Goal: Information Seeking & Learning: Learn about a topic

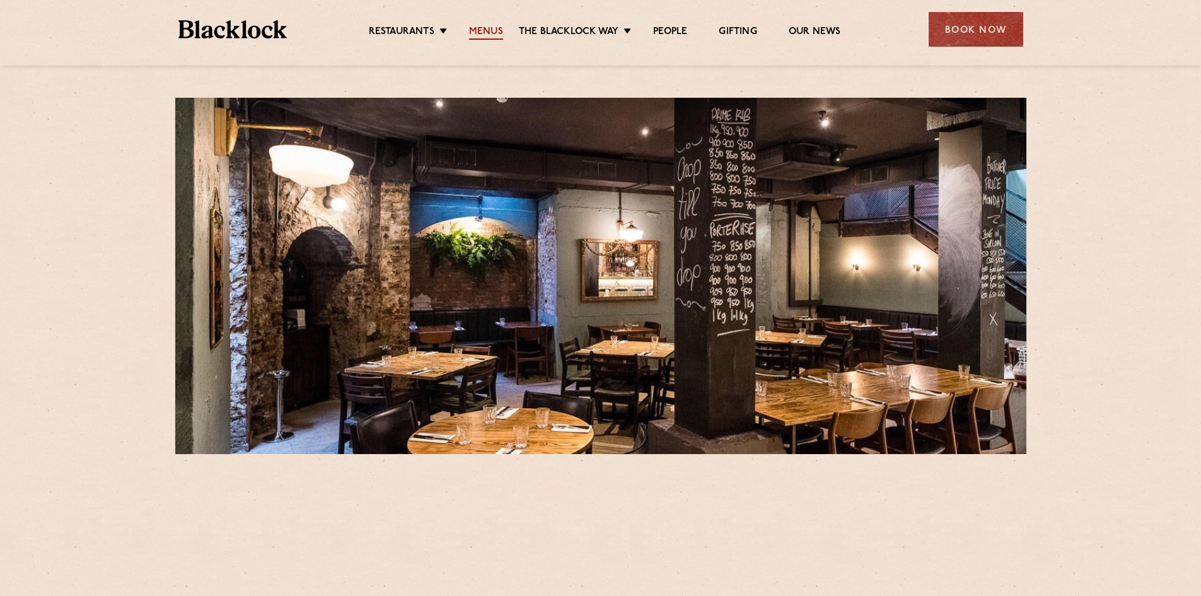
click at [481, 30] on link "Menus" at bounding box center [486, 33] width 34 height 14
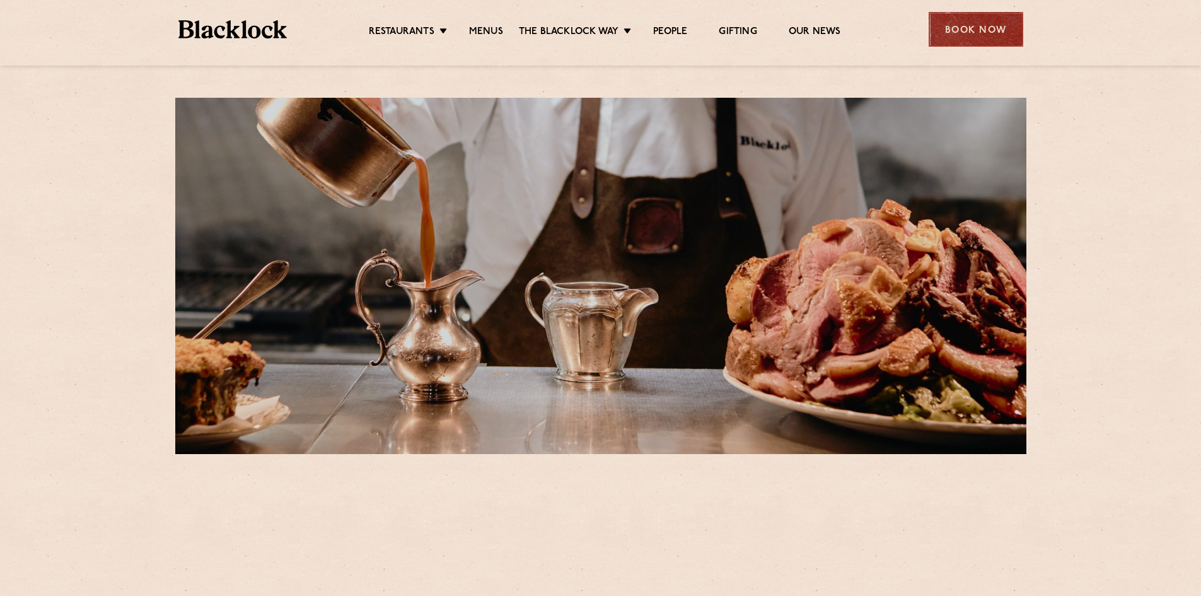
click at [989, 29] on div "Book Now" at bounding box center [976, 29] width 95 height 35
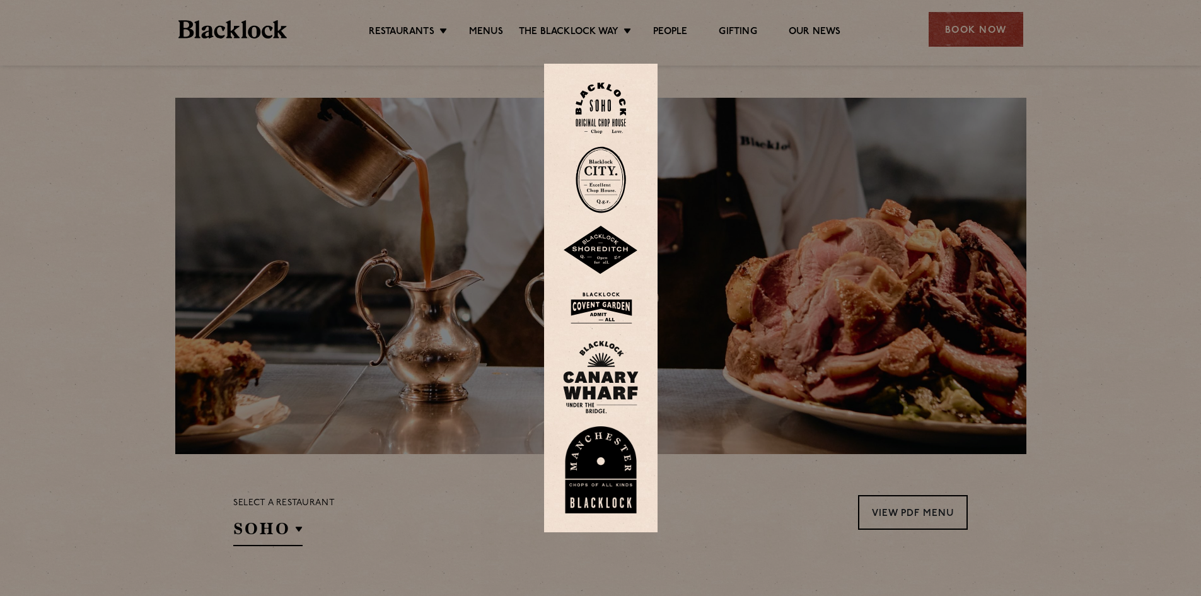
click at [606, 166] on img at bounding box center [601, 179] width 50 height 67
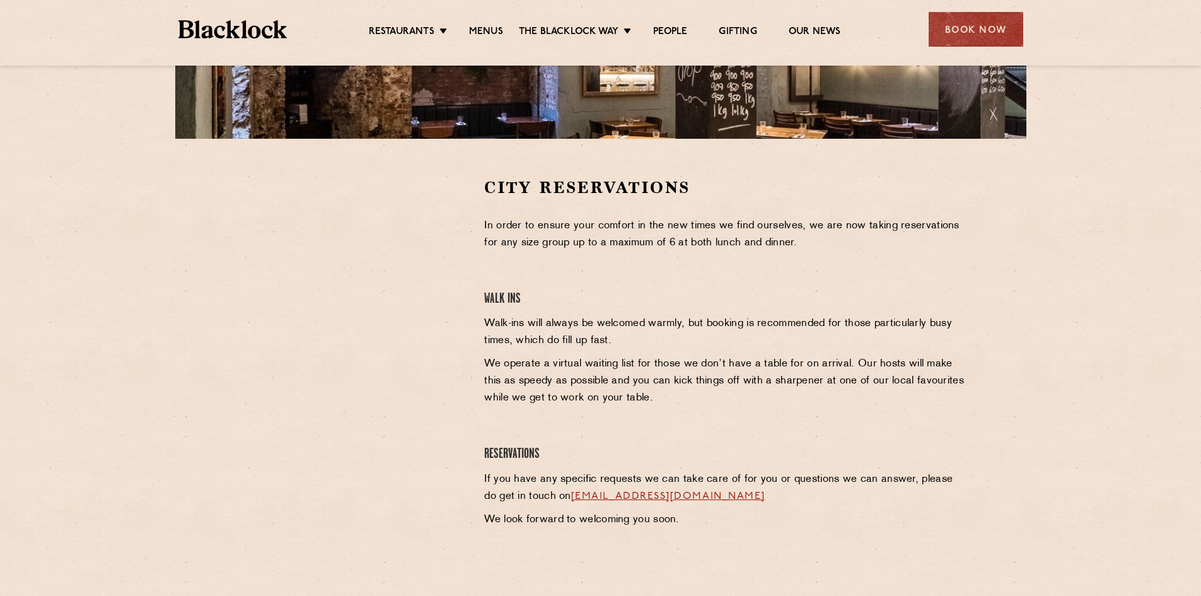
scroll to position [441, 0]
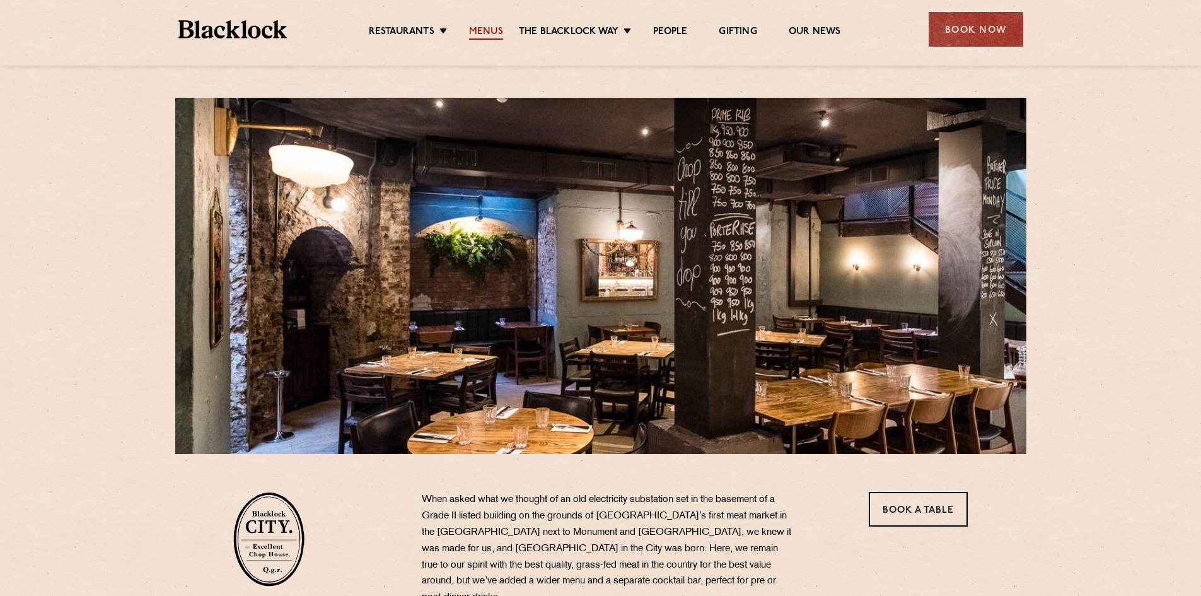
click at [492, 31] on link "Menus" at bounding box center [486, 33] width 34 height 14
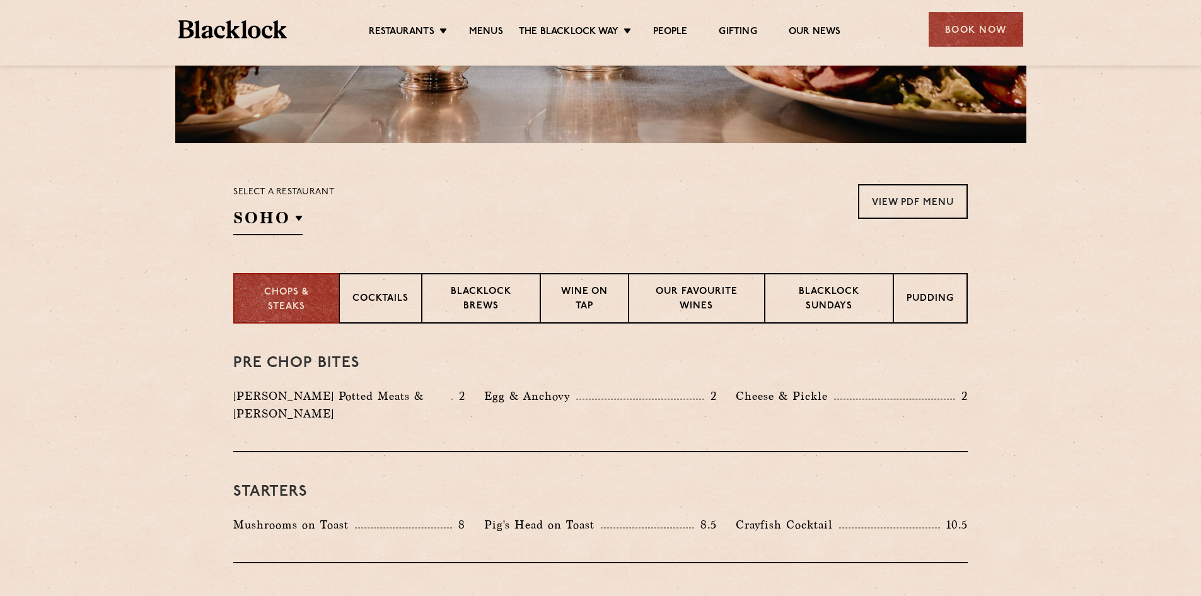
scroll to position [315, 0]
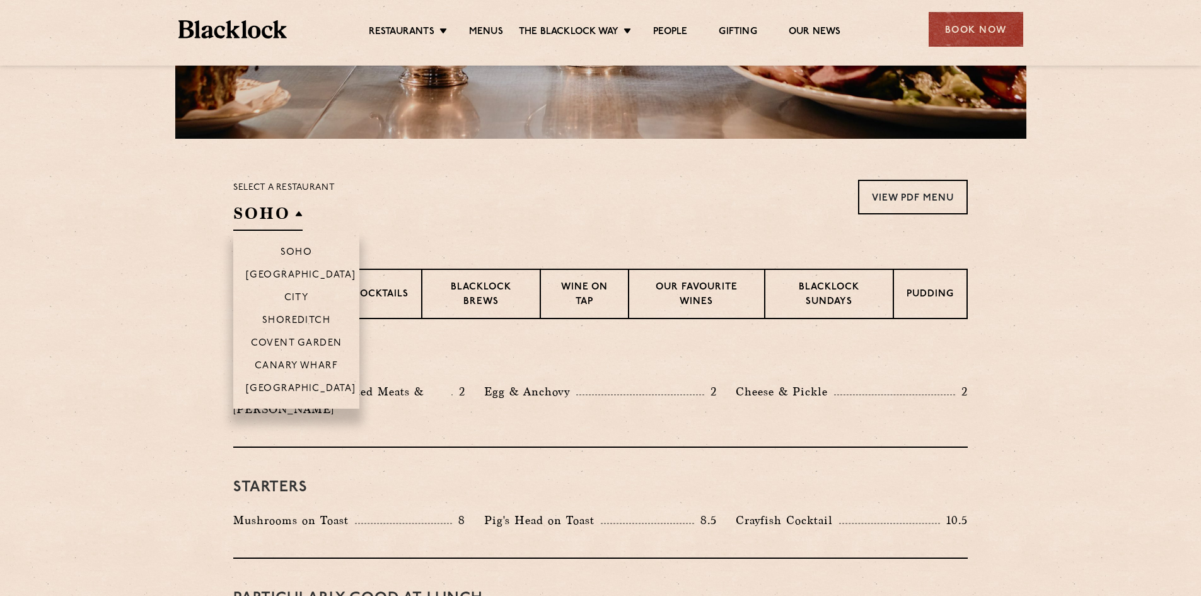
click at [263, 210] on h2 "SOHO" at bounding box center [267, 216] width 69 height 28
click at [301, 296] on p "City" at bounding box center [296, 299] width 25 height 13
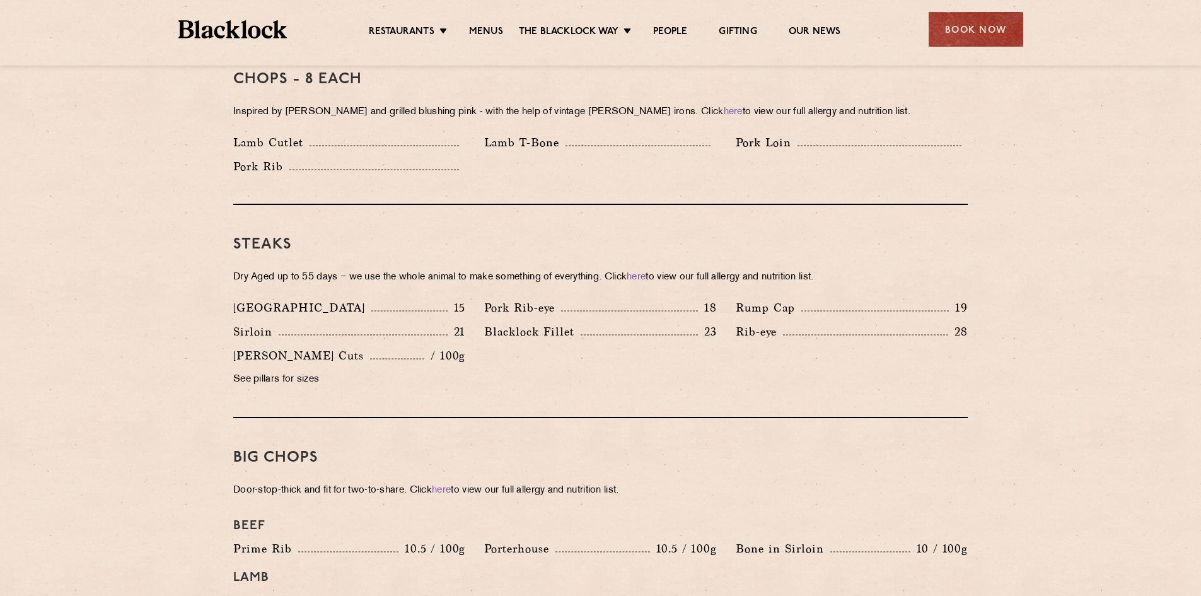
scroll to position [1072, 0]
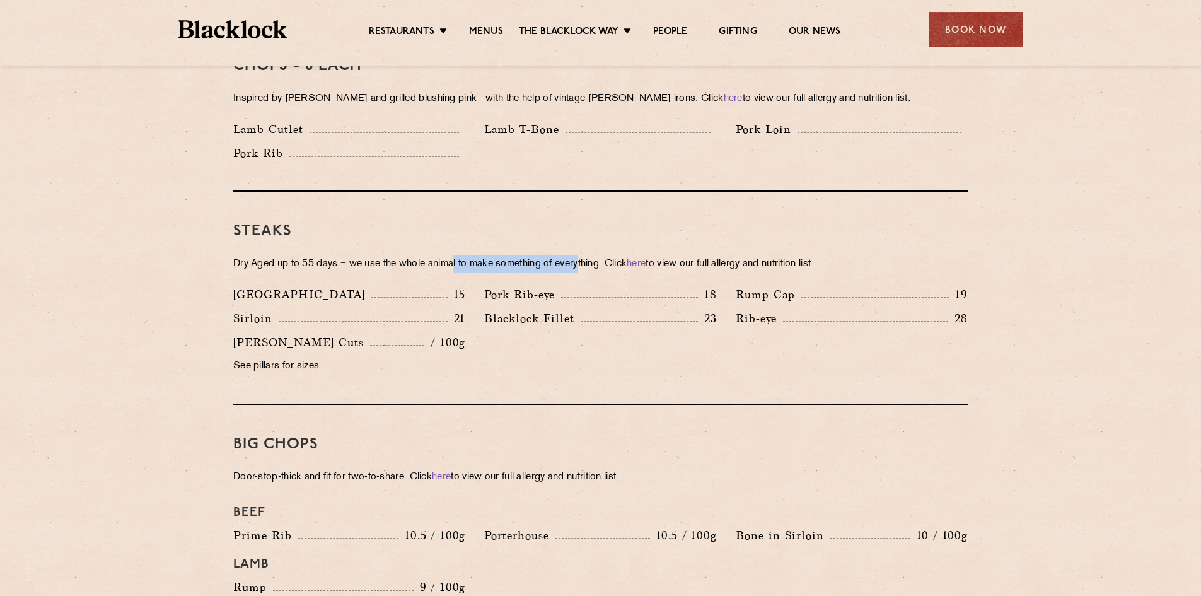
drag, startPoint x: 457, startPoint y: 243, endPoint x: 585, endPoint y: 244, distance: 128.6
click at [585, 255] on p "Dry Aged up to 55 days − we use the whole animal to make something of everythin…" at bounding box center [600, 264] width 735 height 18
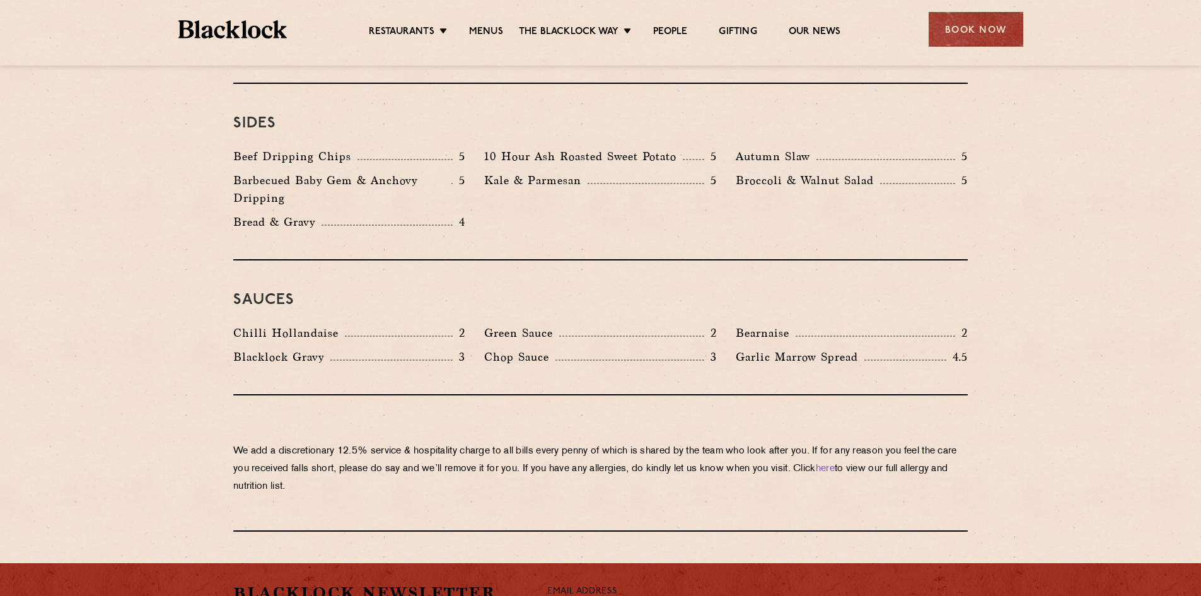
scroll to position [1955, 0]
